Goal: Complete application form

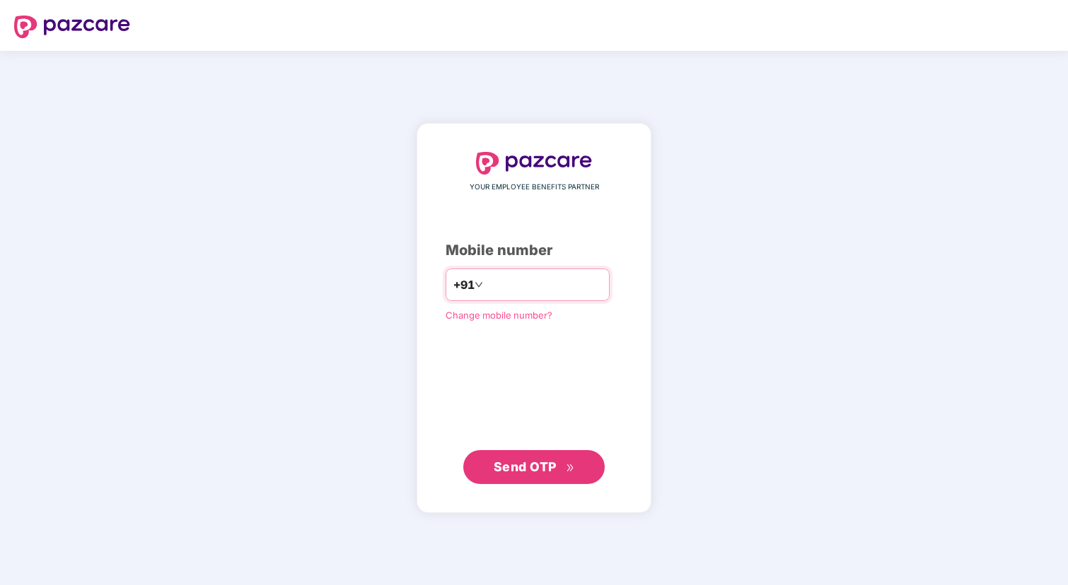
click at [525, 284] on input "number" at bounding box center [544, 285] width 116 height 23
type input "**********"
click at [518, 462] on span "Send OTP" at bounding box center [525, 466] width 63 height 15
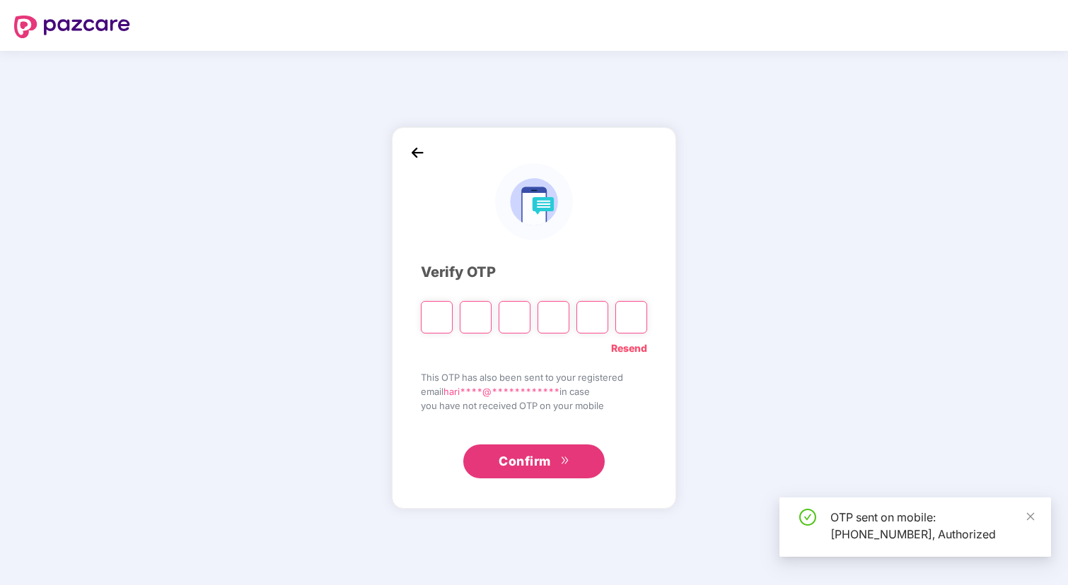
click at [443, 314] on input "Please enter verification code. Digit 1" at bounding box center [437, 317] width 32 height 33
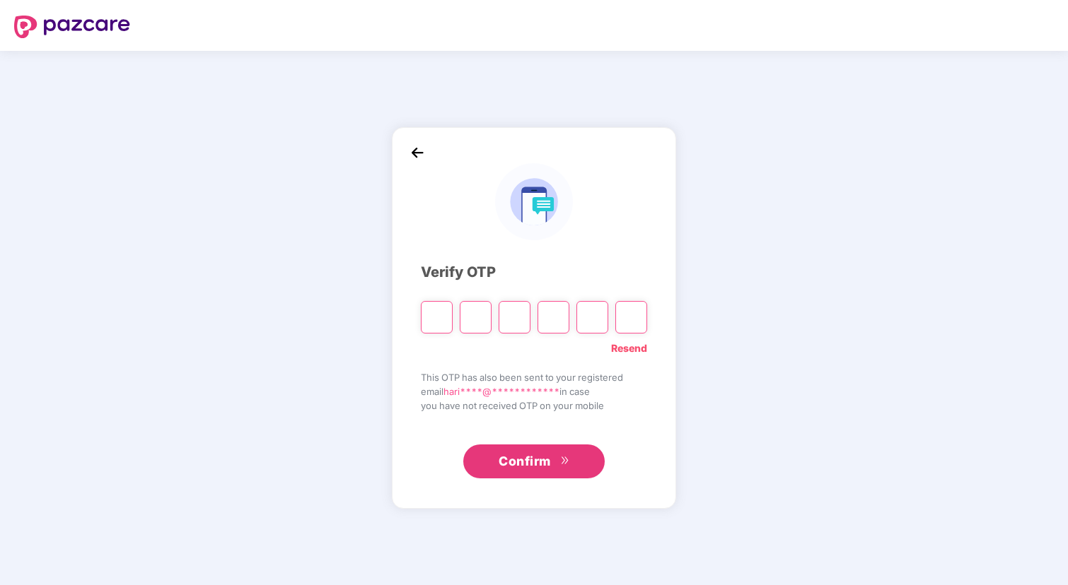
type input "*"
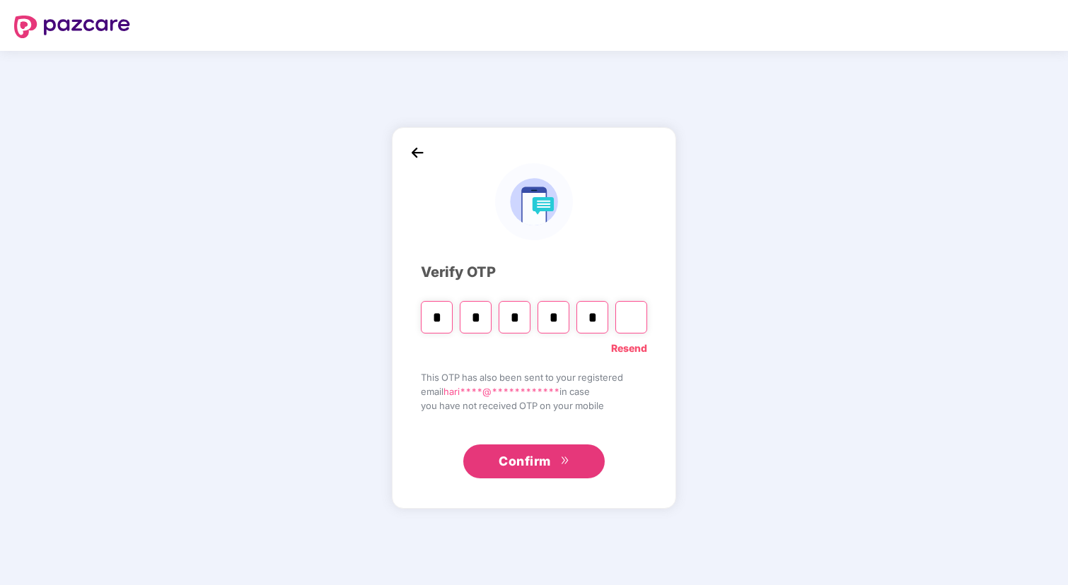
type input "*"
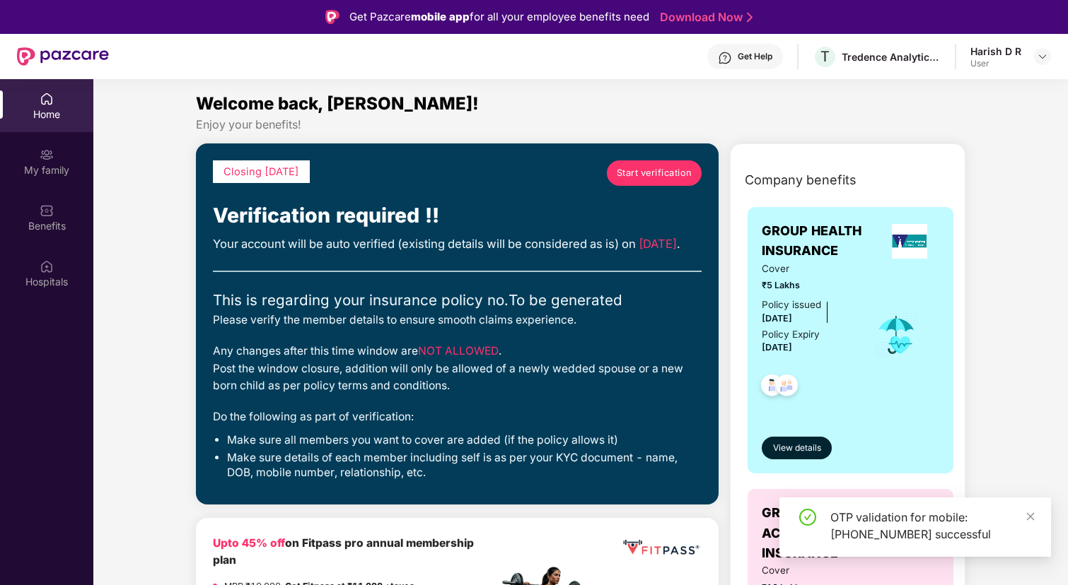
click at [667, 173] on span "Start verification" at bounding box center [655, 173] width 76 height 14
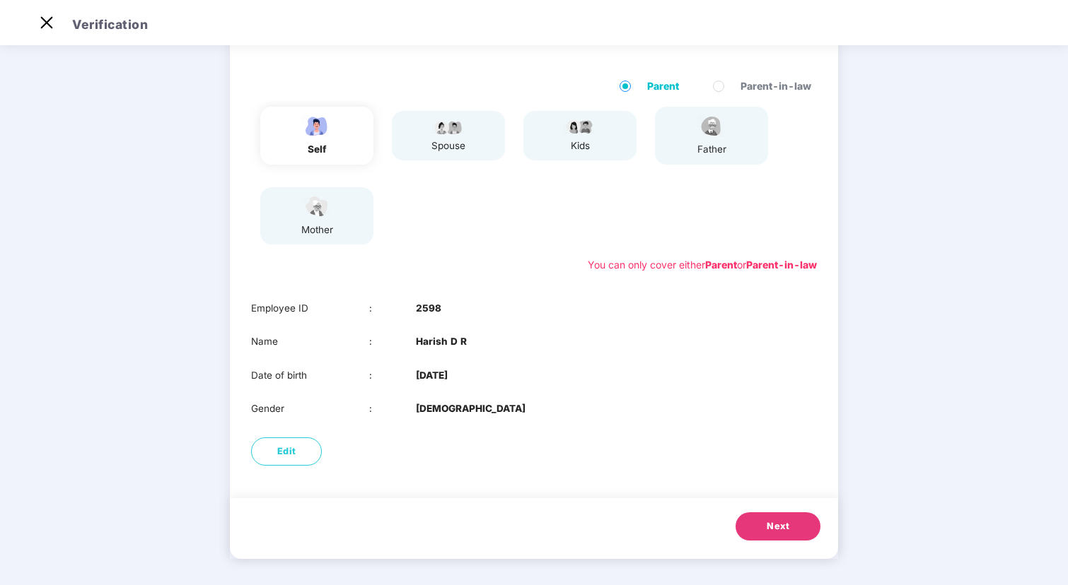
scroll to position [34, 0]
click at [764, 524] on button "Next" at bounding box center [777, 527] width 85 height 28
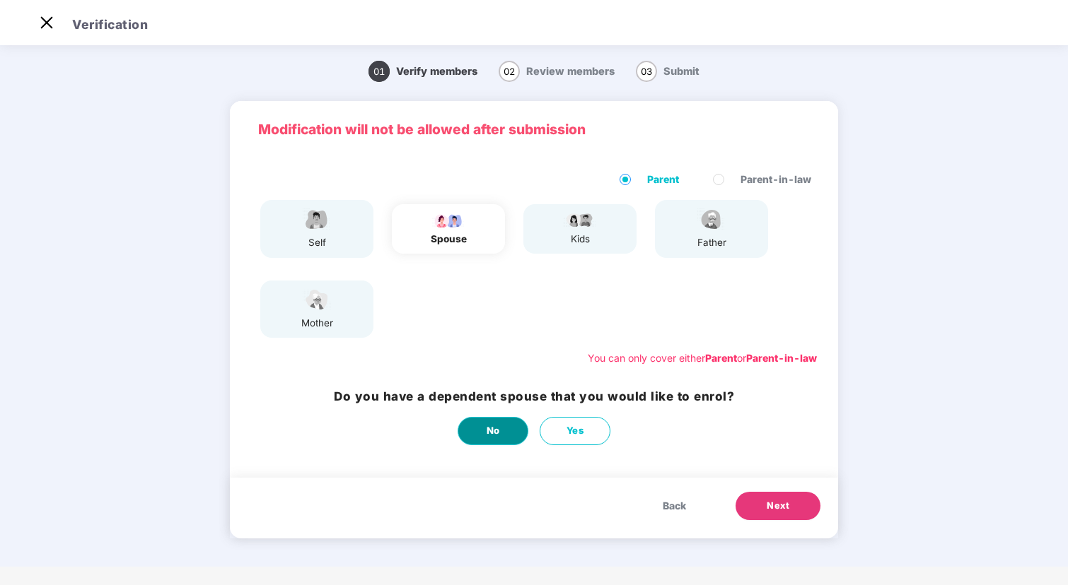
click at [505, 417] on button "No" at bounding box center [492, 431] width 71 height 28
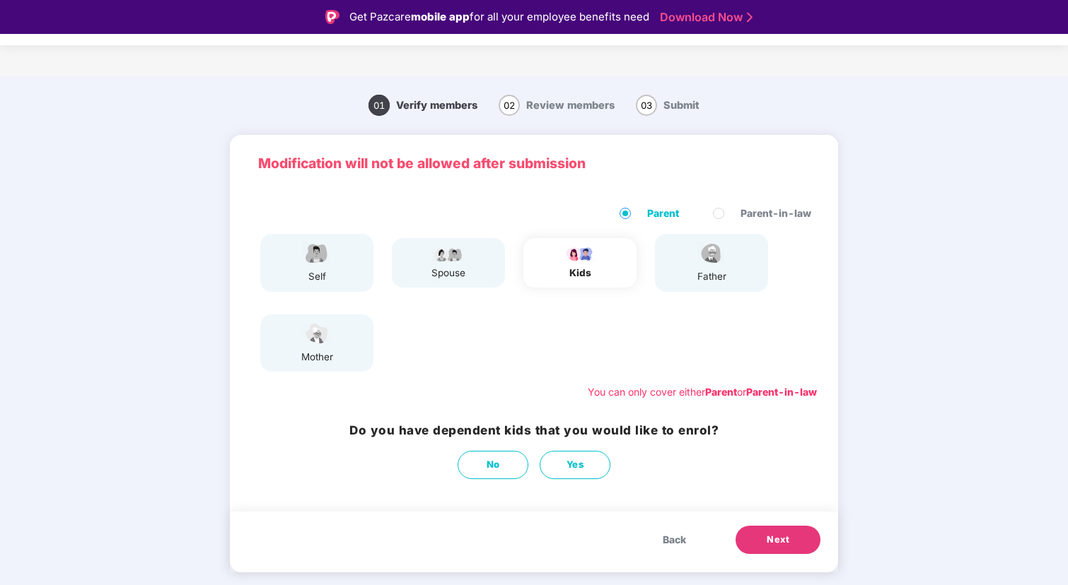
click at [788, 535] on span "Next" at bounding box center [778, 540] width 23 height 14
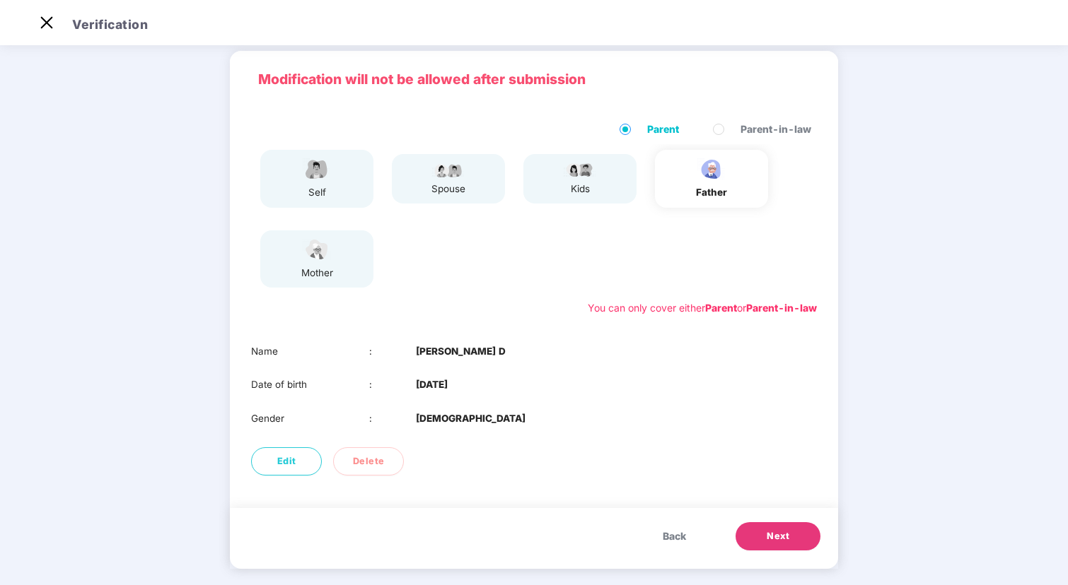
scroll to position [56, 0]
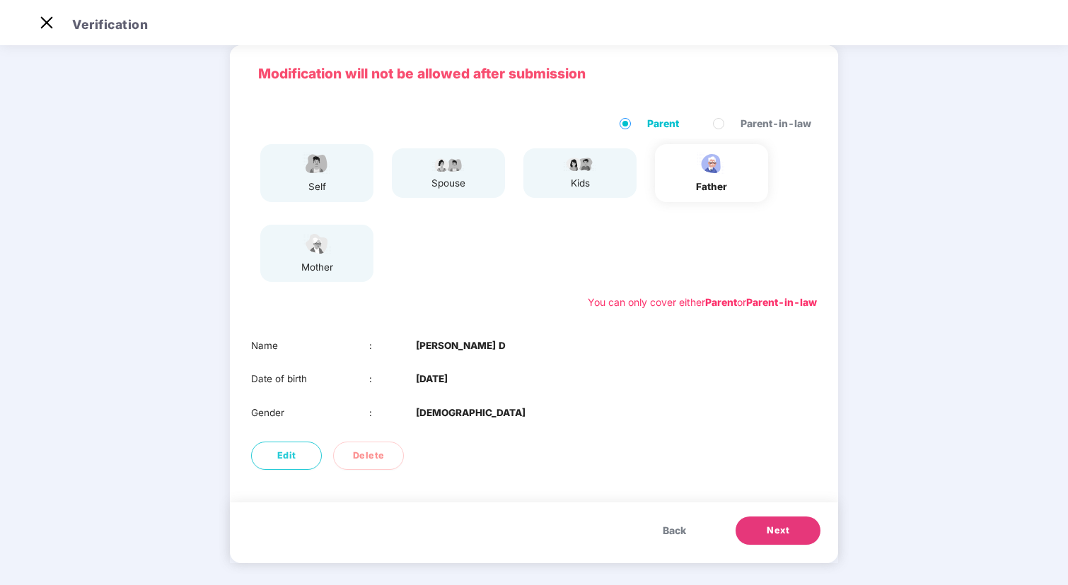
click at [775, 526] on span "Next" at bounding box center [778, 531] width 23 height 14
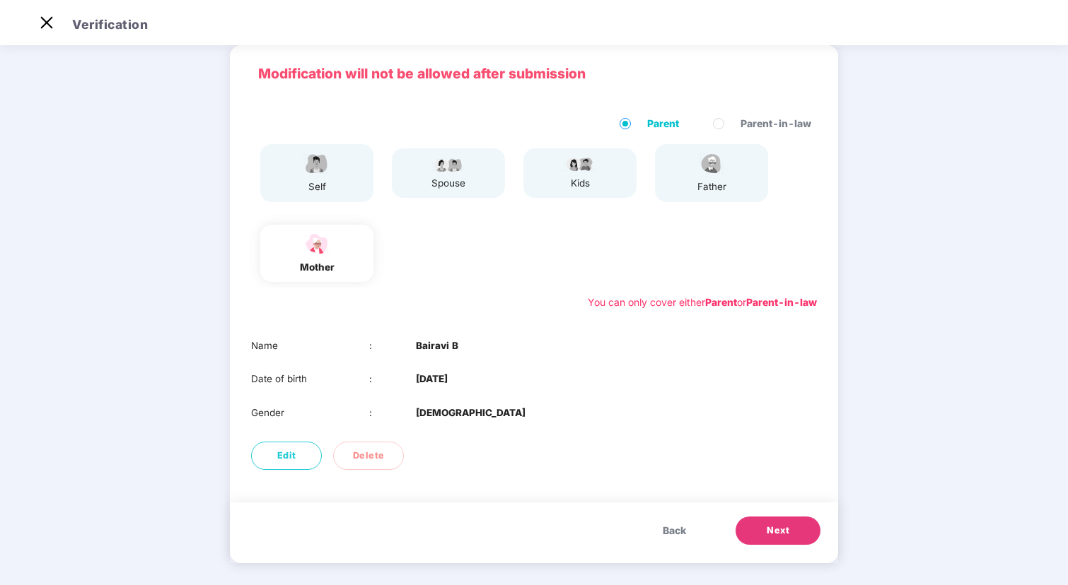
click at [777, 527] on span "Next" at bounding box center [778, 531] width 23 height 14
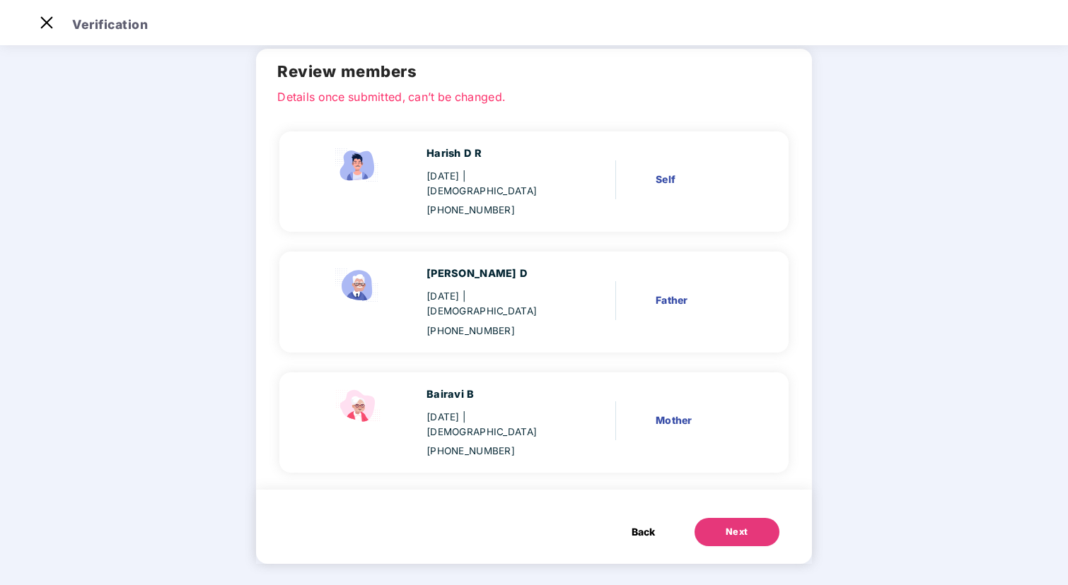
scroll to position [15, 0]
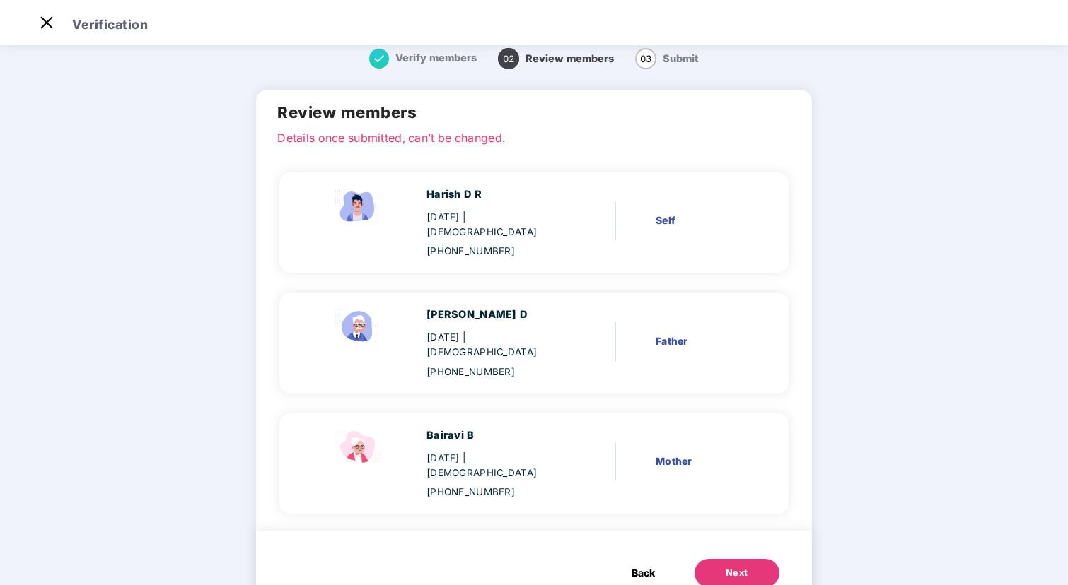
click at [750, 559] on button "Next" at bounding box center [736, 573] width 85 height 28
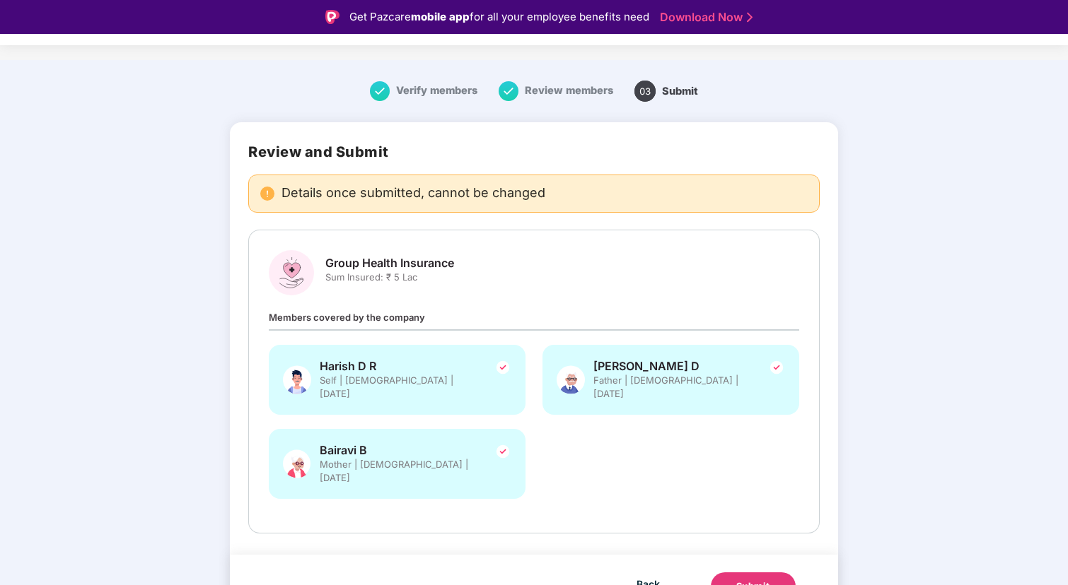
scroll to position [16, 0]
click at [762, 581] on div "Submit" at bounding box center [753, 588] width 34 height 14
click at [655, 576] on span "Back" at bounding box center [647, 585] width 23 height 18
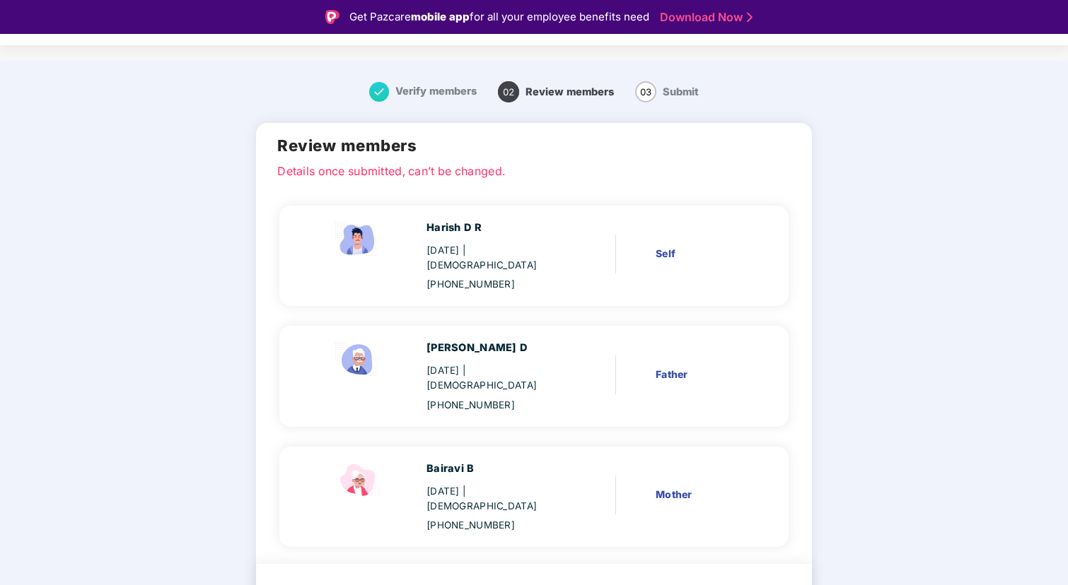
scroll to position [15, 0]
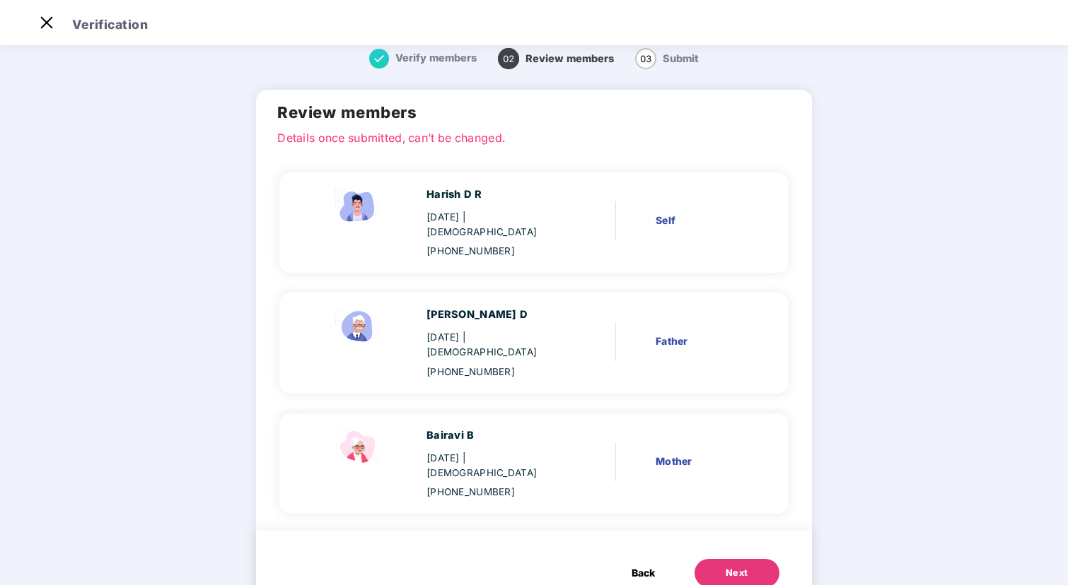
click at [646, 566] on span "Back" at bounding box center [642, 574] width 23 height 16
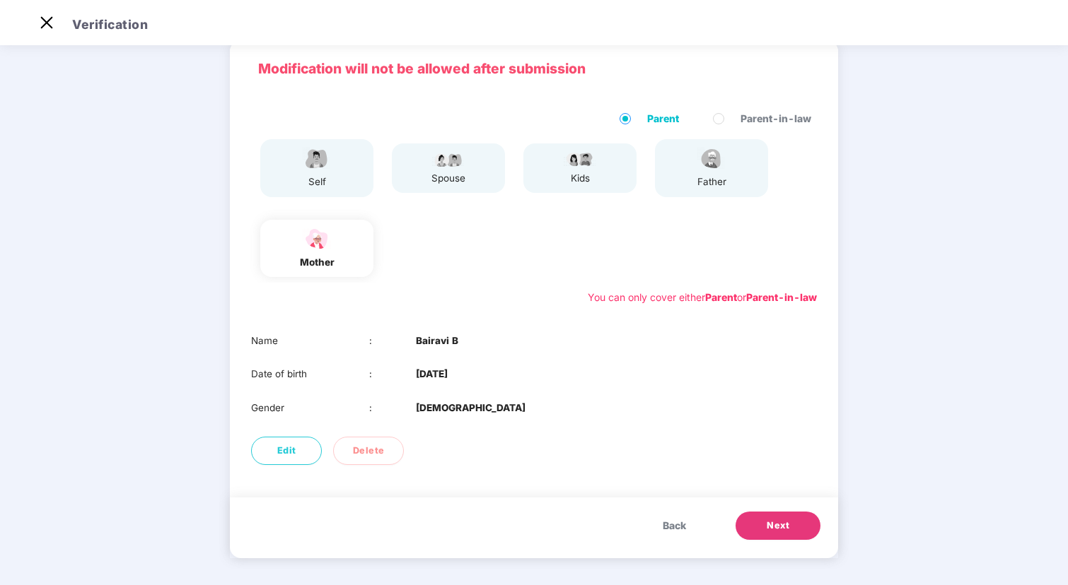
scroll to position [60, 0]
click at [270, 450] on button "Edit" at bounding box center [286, 452] width 71 height 28
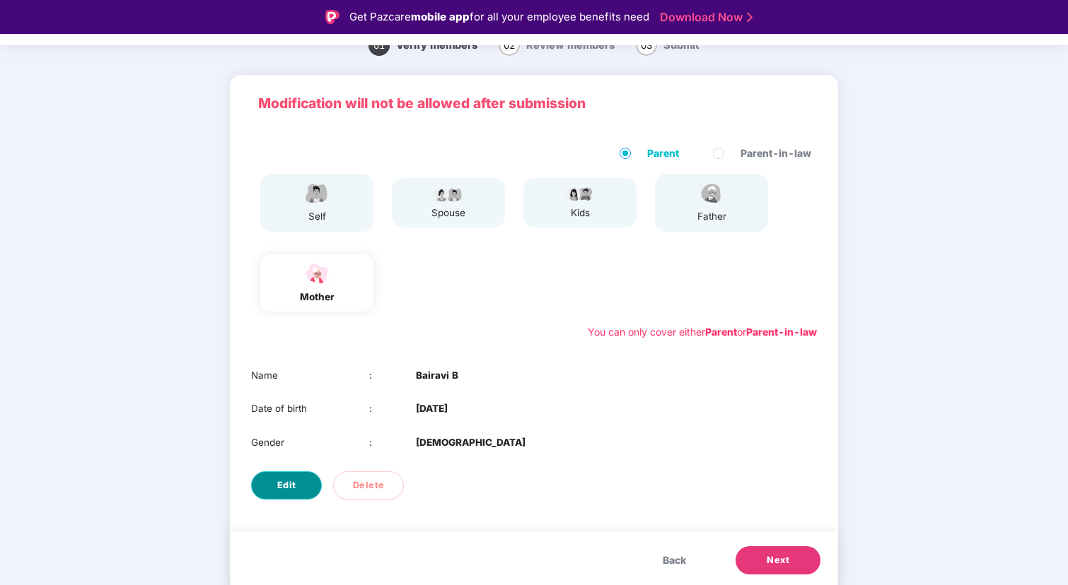
select select "******"
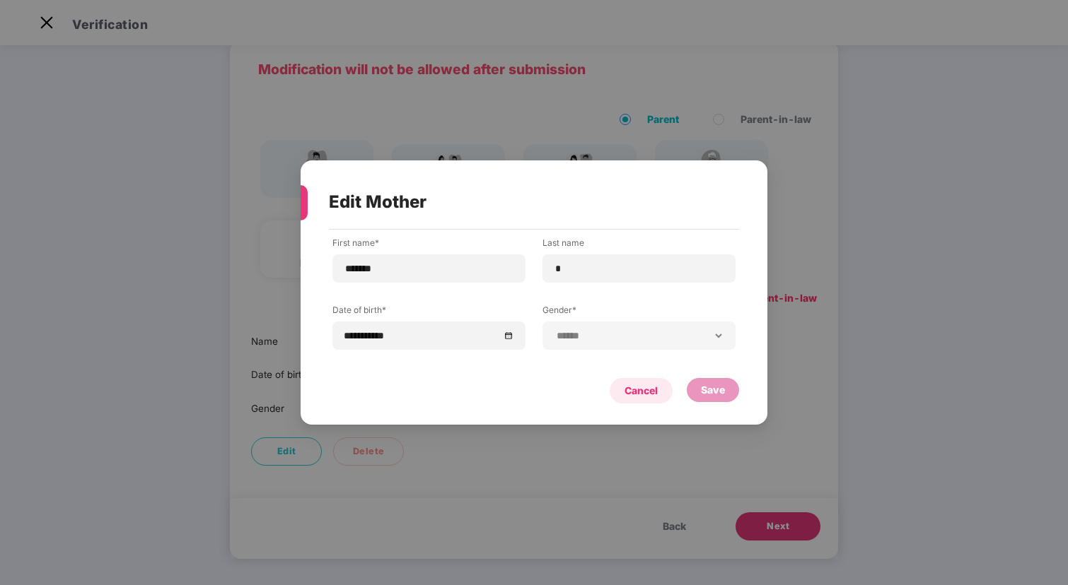
scroll to position [34, 0]
click at [650, 386] on div "Cancel" at bounding box center [640, 391] width 33 height 16
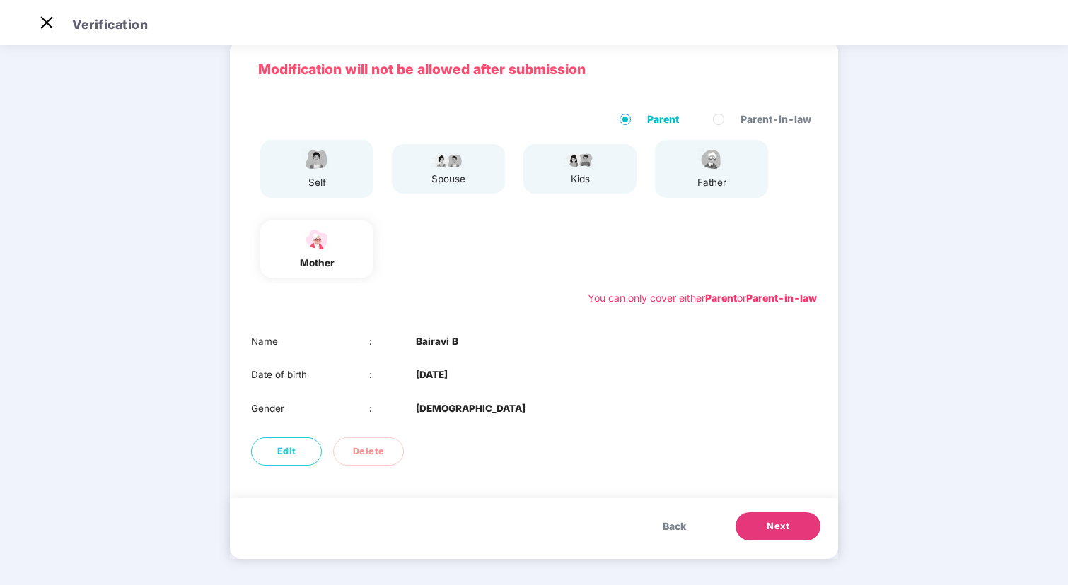
click at [757, 523] on button "Next" at bounding box center [777, 527] width 85 height 28
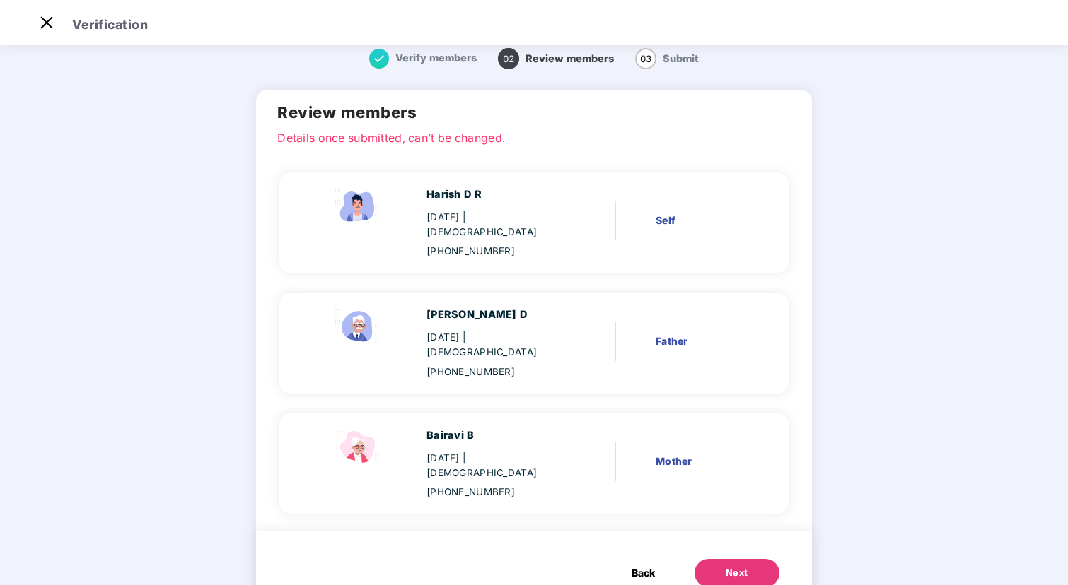
click at [742, 566] on div "Next" at bounding box center [736, 573] width 23 height 14
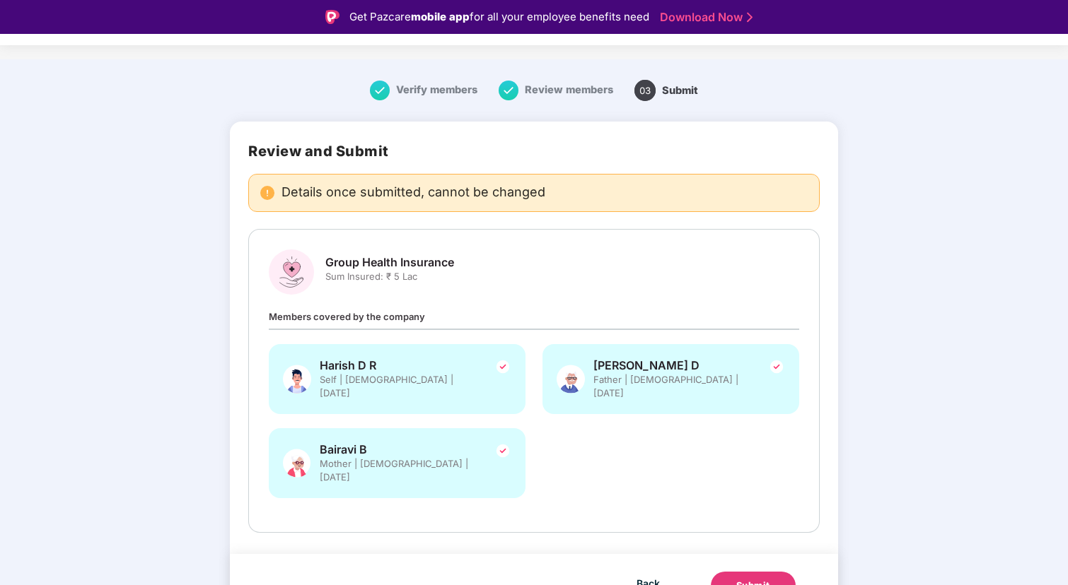
scroll to position [16, 0]
click at [749, 581] on div "Submit" at bounding box center [753, 588] width 34 height 14
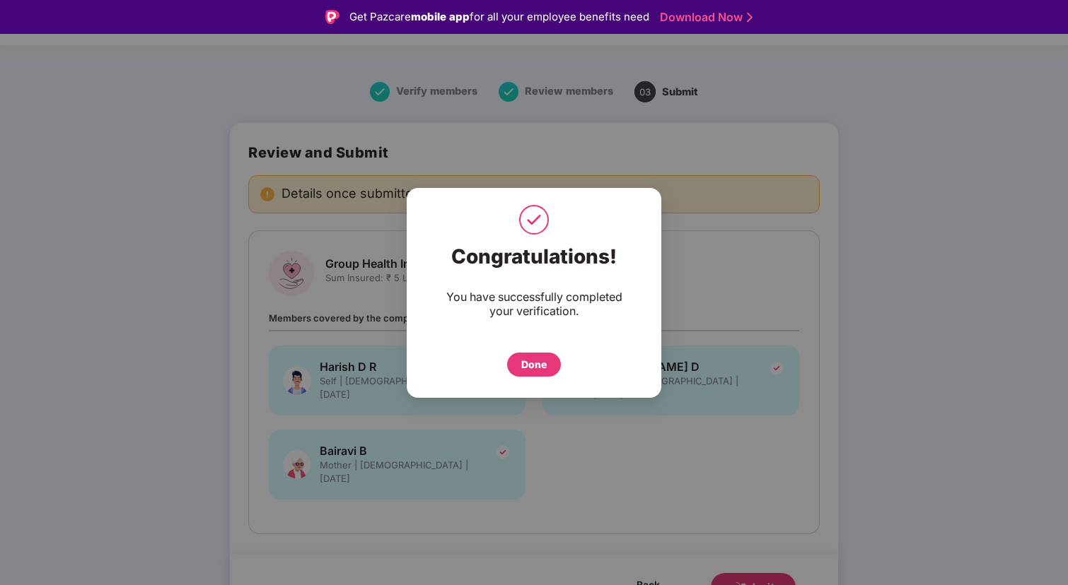
click at [515, 362] on div "Done" at bounding box center [534, 365] width 54 height 24
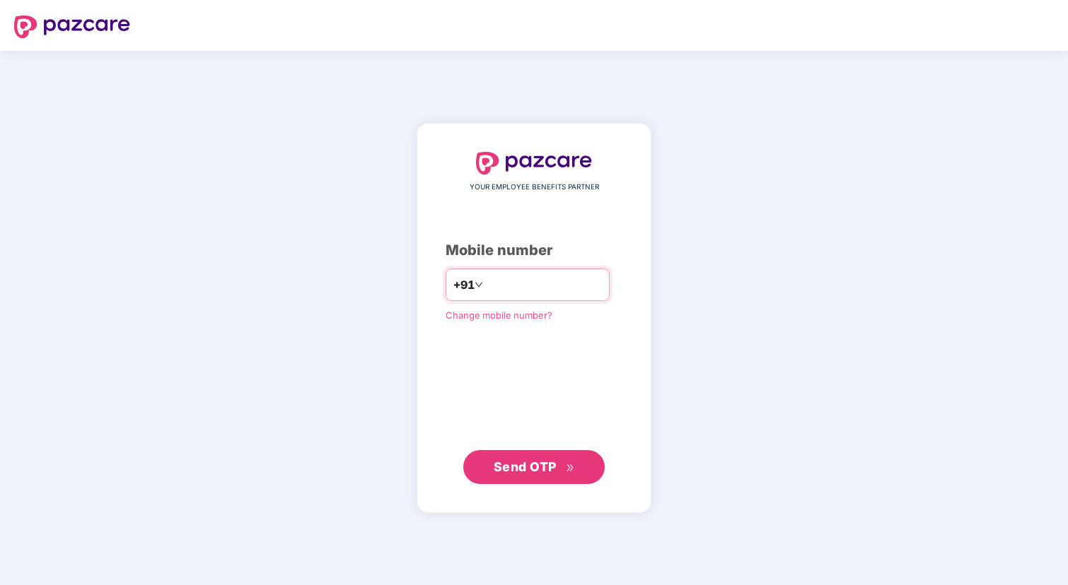
click at [453, 281] on span "+91" at bounding box center [463, 285] width 21 height 18
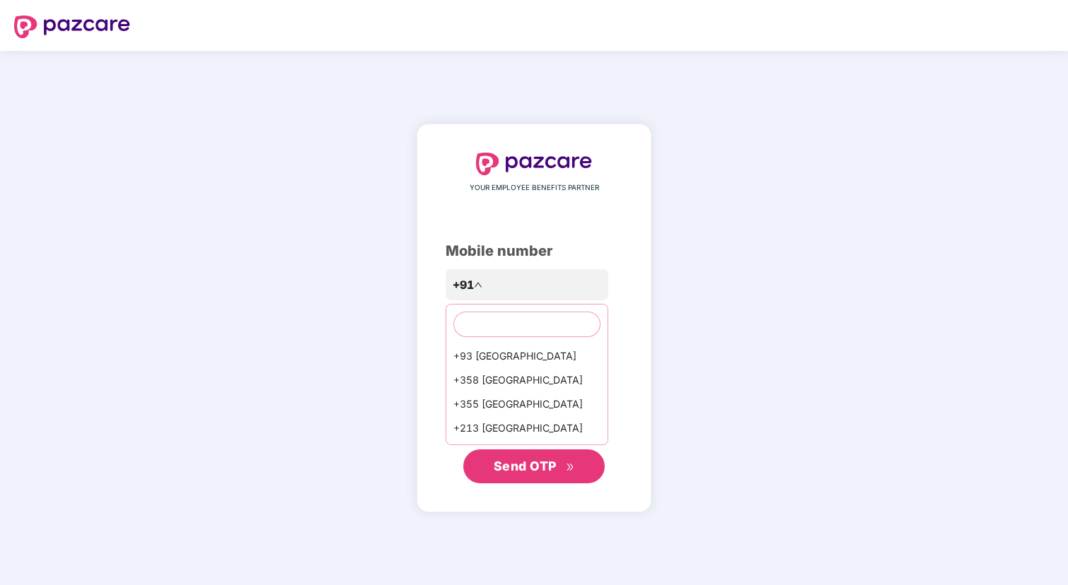
click at [350, 351] on div "YOUR EMPLOYEE BENEFITS PARTNER Mobile number +91 +93 Afghanistan +358 Aland Isl…" at bounding box center [534, 318] width 1068 height 535
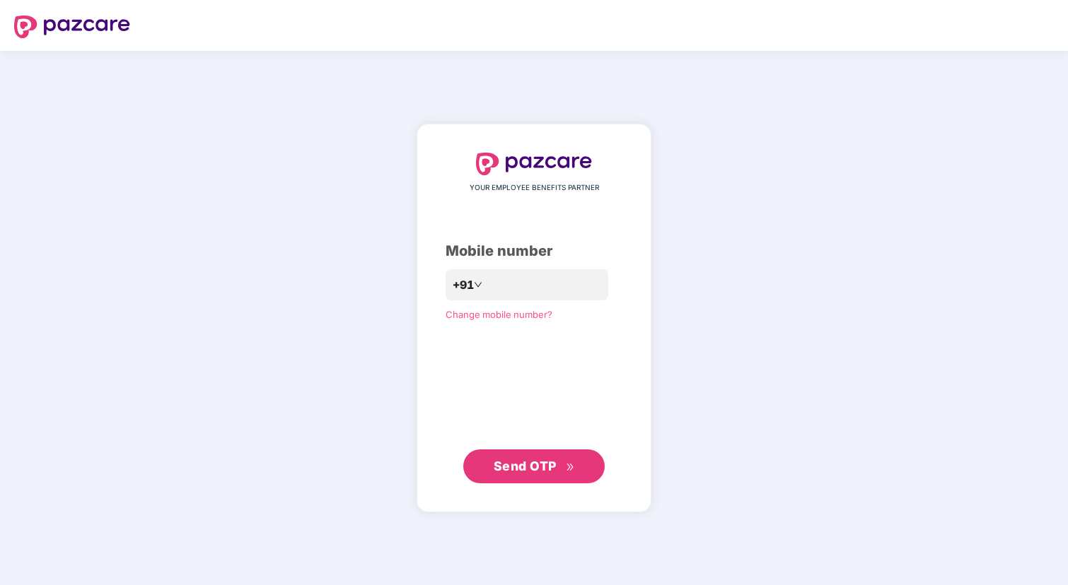
click at [339, 140] on div "YOUR EMPLOYEE BENEFITS PARTNER Mobile number +91 Change mobile number? Send OTP" at bounding box center [534, 318] width 1068 height 535
click at [816, 150] on div "YOUR EMPLOYEE BENEFITS PARTNER Mobile number +91 Change mobile number? Send OTP" at bounding box center [534, 318] width 1068 height 535
